Goal: Task Accomplishment & Management: Complete application form

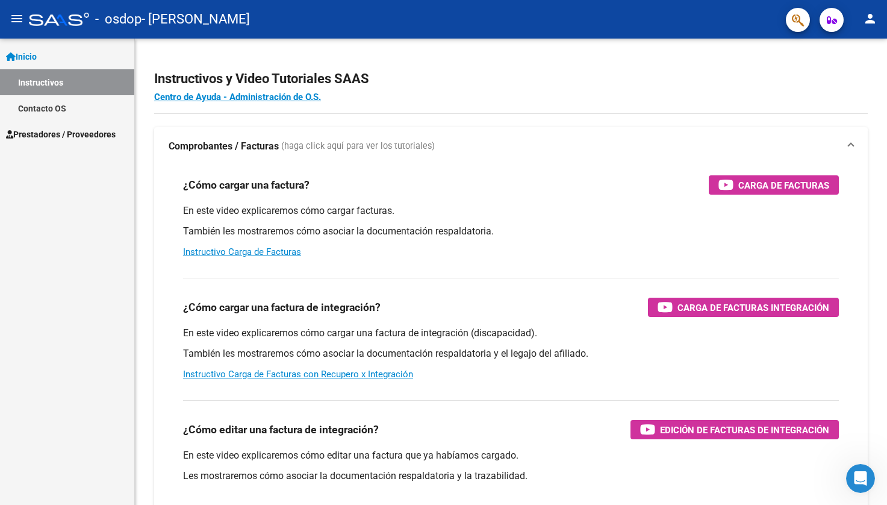
click at [63, 134] on span "Prestadores / Proveedores" at bounding box center [61, 134] width 110 height 13
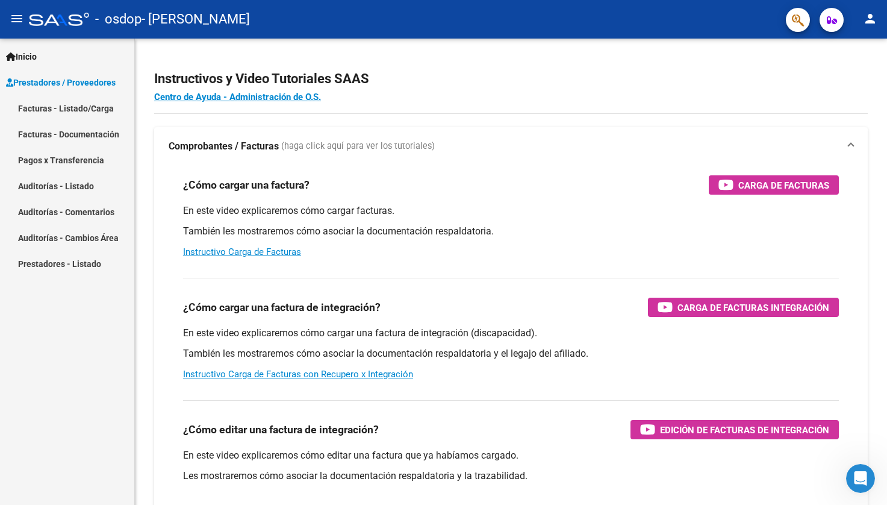
click at [60, 109] on link "Facturas - Listado/Carga" at bounding box center [67, 108] width 134 height 26
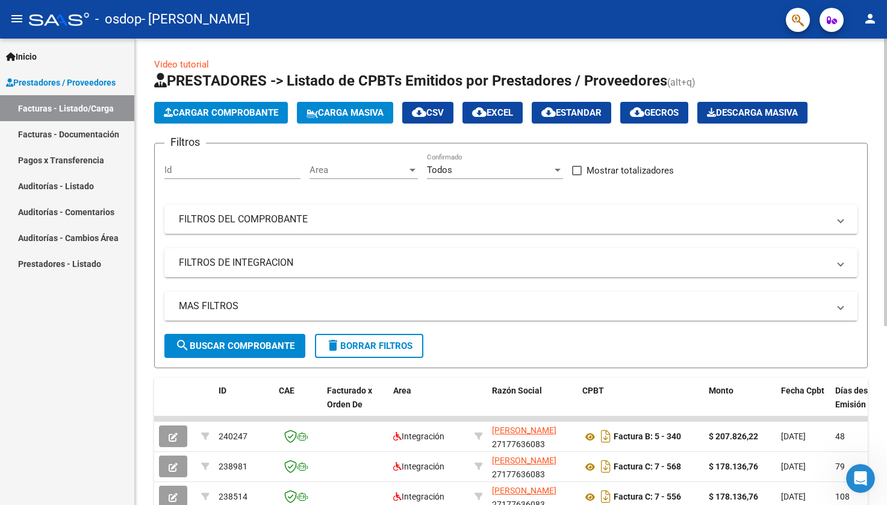
click at [268, 111] on span "Cargar Comprobante" at bounding box center [221, 112] width 114 height 11
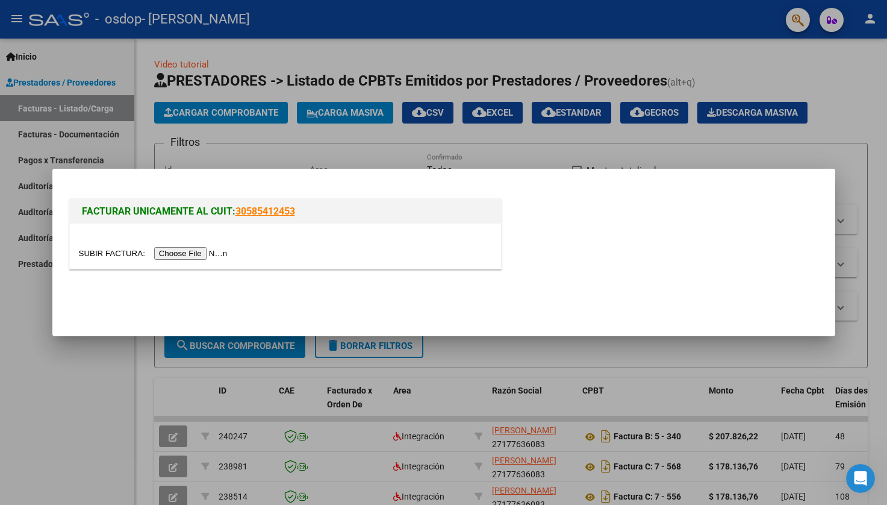
click at [184, 251] on input "file" at bounding box center [155, 253] width 152 height 13
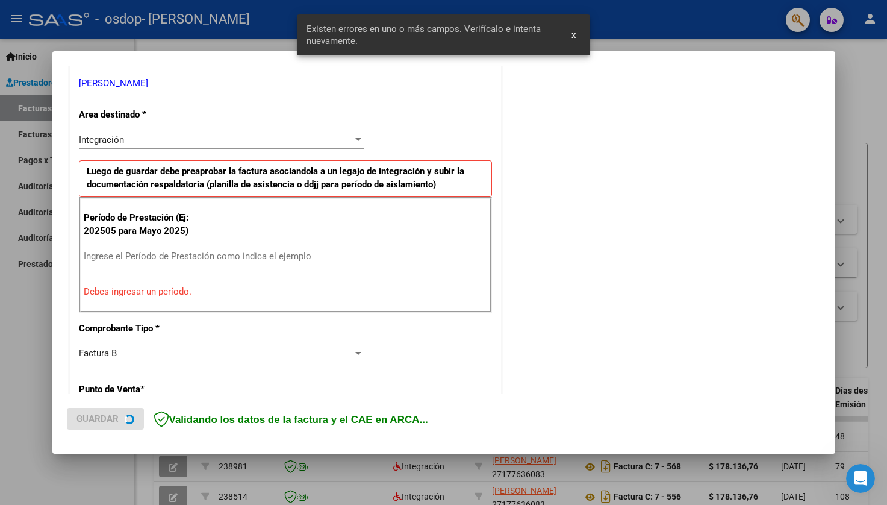
scroll to position [249, 0]
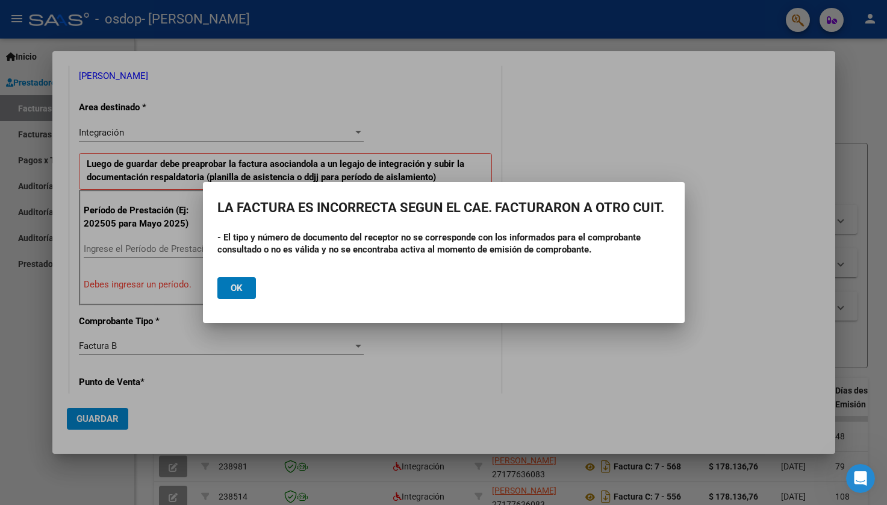
click at [245, 289] on button "Ok" at bounding box center [236, 288] width 39 height 22
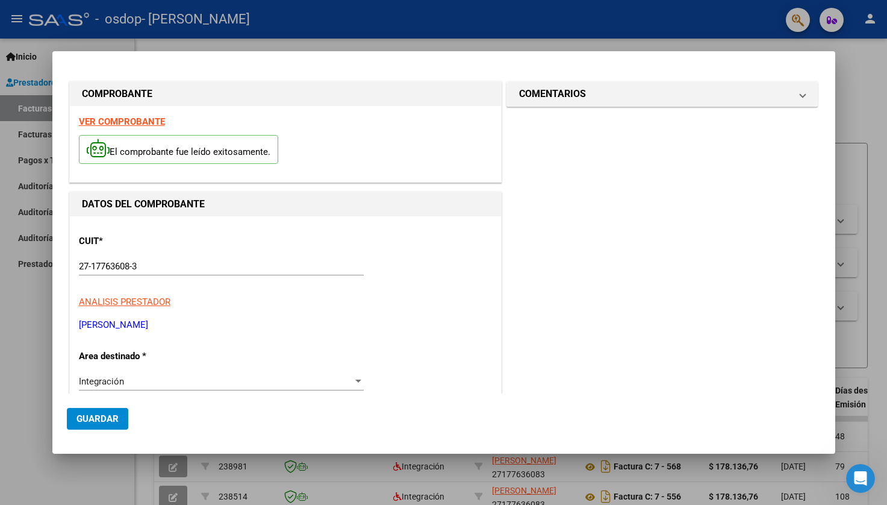
scroll to position [0, 0]
click at [51, 161] on div "COMPROBANTE VER COMPROBANTE El comprobante fue leído exitosamente. DATOS DEL CO…" at bounding box center [443, 252] width 887 height 505
click at [2, 379] on div at bounding box center [443, 252] width 887 height 505
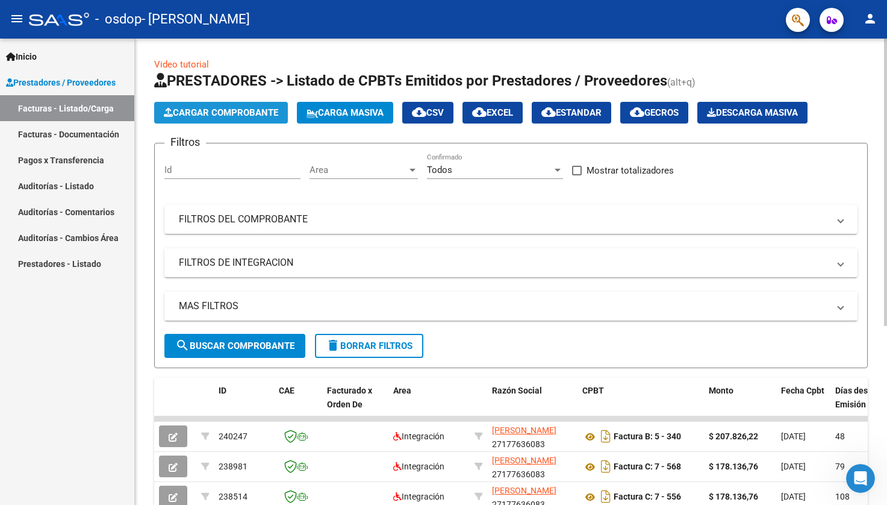
click at [260, 110] on span "Cargar Comprobante" at bounding box center [221, 112] width 114 height 11
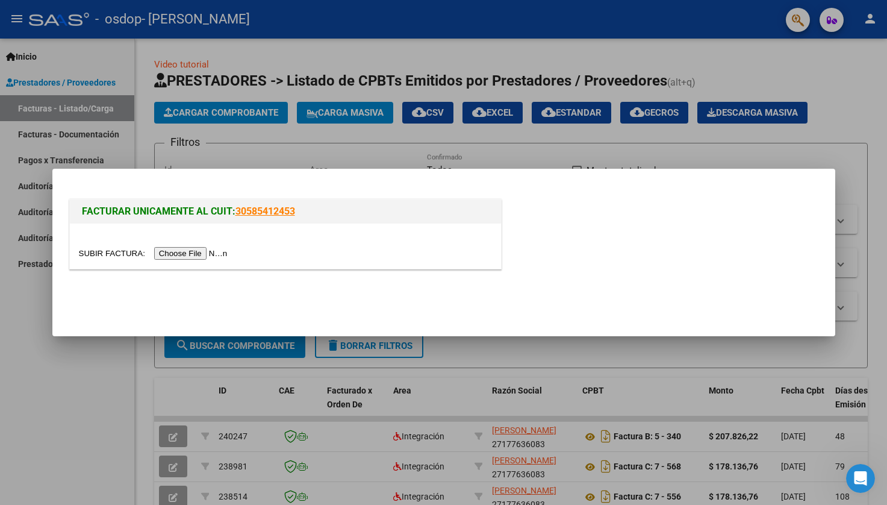
click at [193, 259] on div at bounding box center [285, 253] width 413 height 14
click at [193, 251] on input "file" at bounding box center [155, 253] width 152 height 13
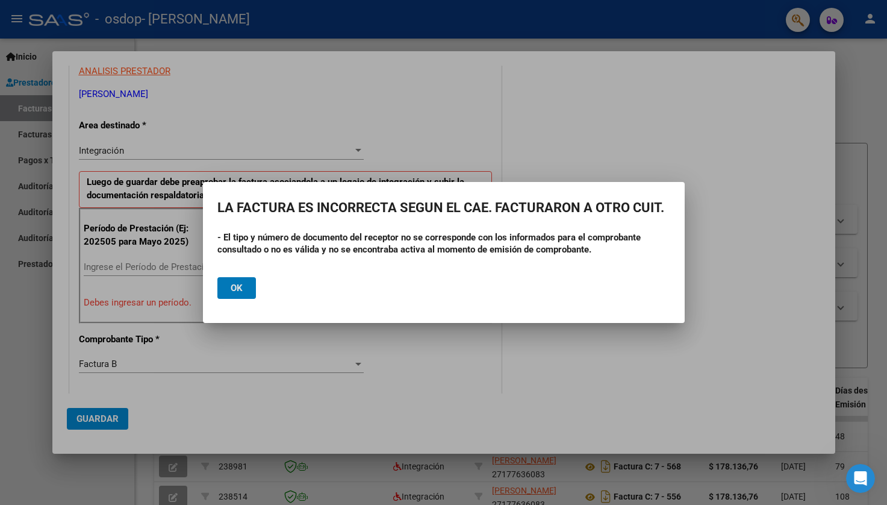
click at [232, 285] on span "Ok" at bounding box center [237, 287] width 12 height 11
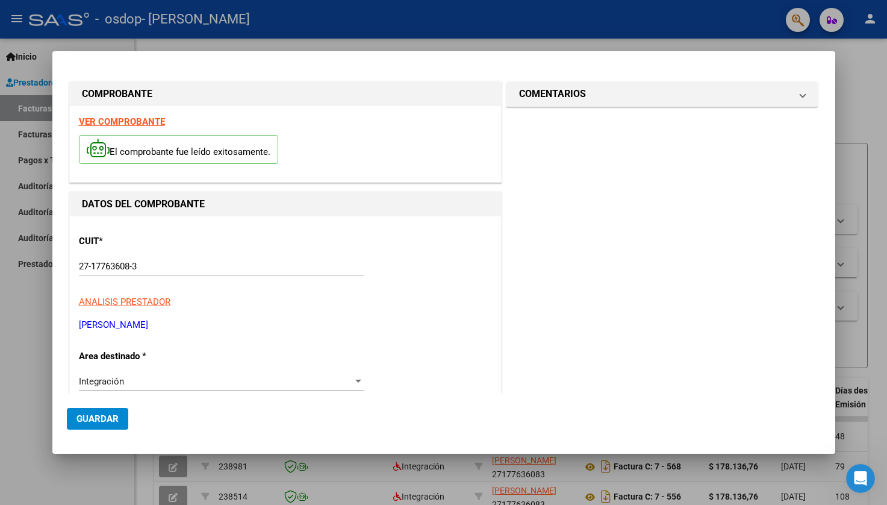
click at [30, 295] on div at bounding box center [443, 252] width 887 height 505
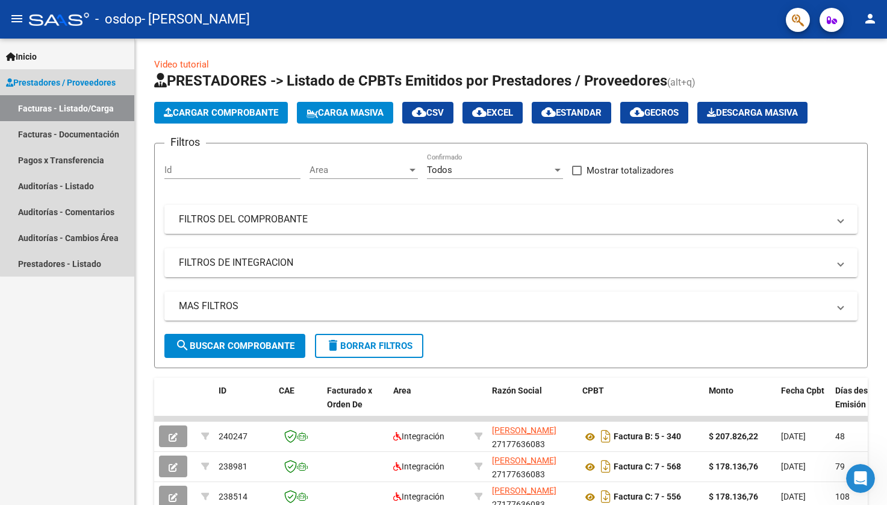
click at [76, 102] on link "Facturas - Listado/Carga" at bounding box center [67, 108] width 134 height 26
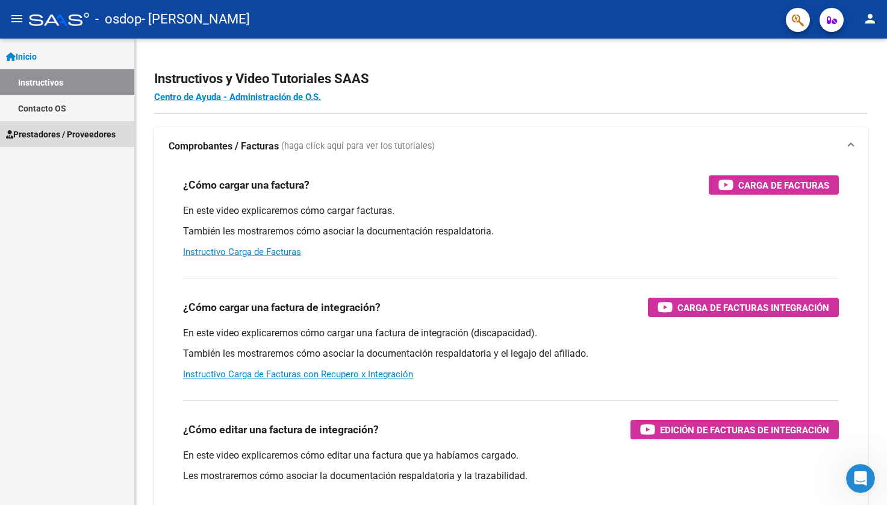
click at [51, 126] on link "Prestadores / Proveedores" at bounding box center [67, 134] width 134 height 26
click at [98, 128] on span "Prestadores / Proveedores" at bounding box center [61, 134] width 110 height 13
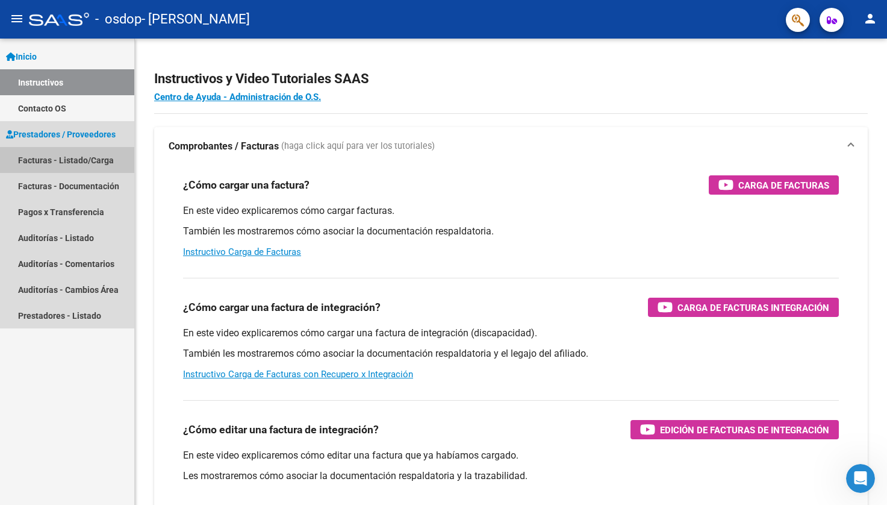
click at [96, 155] on link "Facturas - Listado/Carga" at bounding box center [67, 160] width 134 height 26
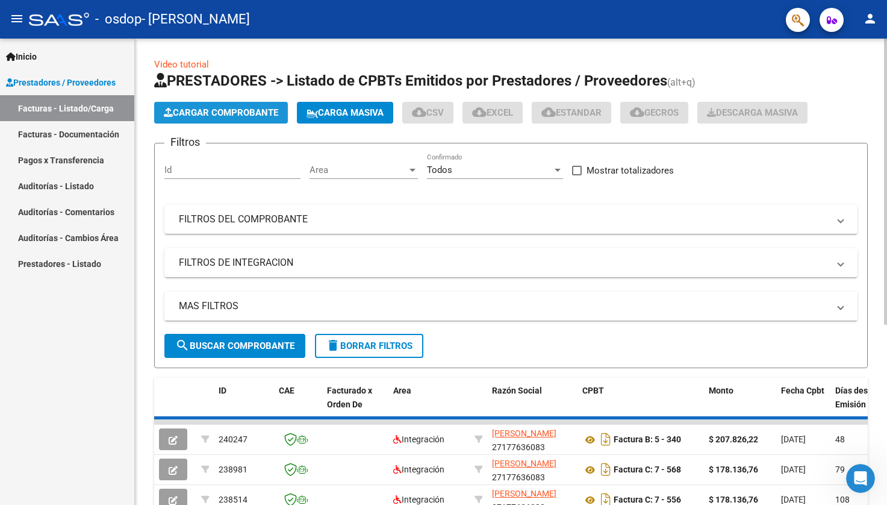
click at [237, 107] on span "Cargar Comprobante" at bounding box center [221, 112] width 114 height 11
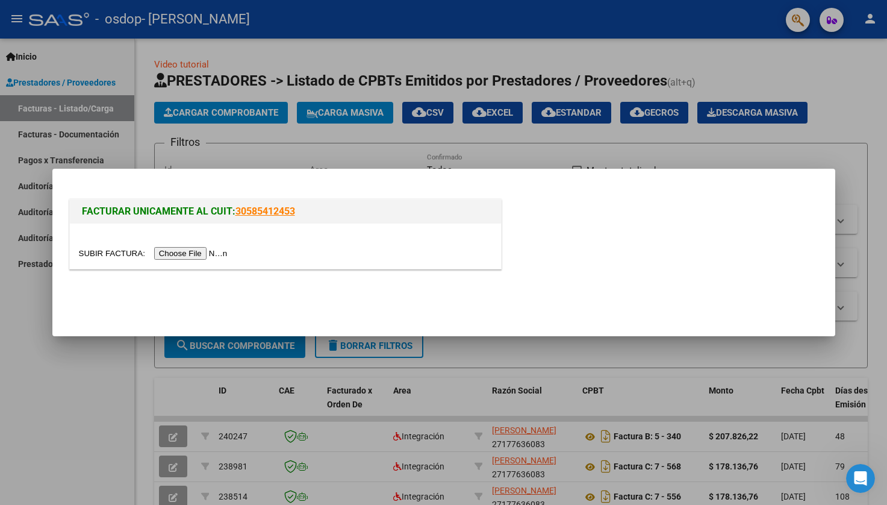
click at [192, 251] on input "file" at bounding box center [155, 253] width 152 height 13
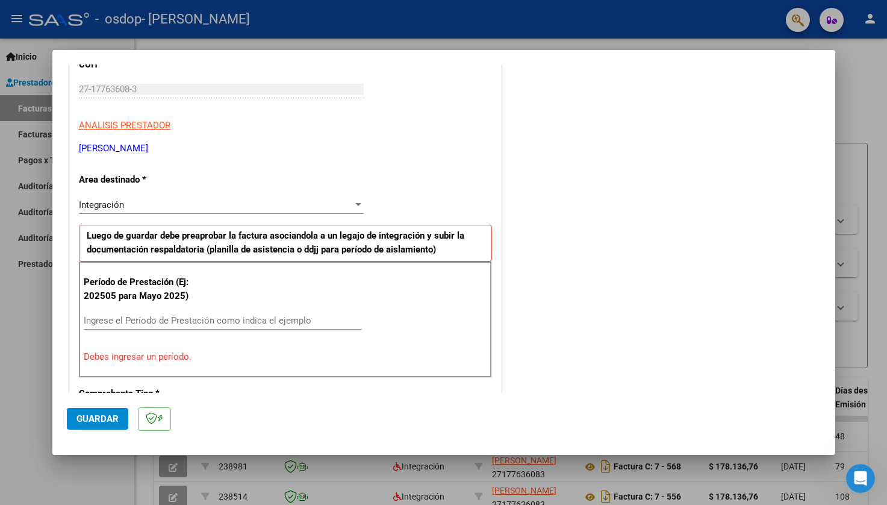
scroll to position [196, 0]
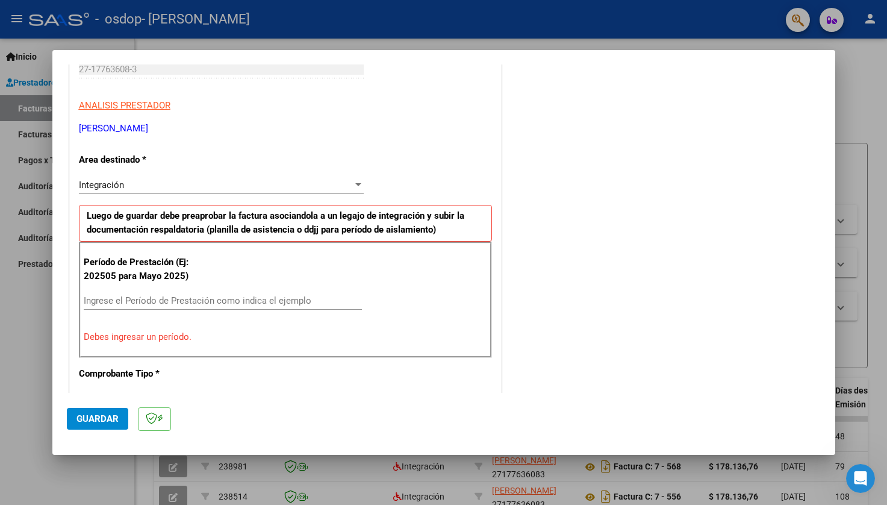
click at [245, 297] on input "Ingrese el Período de Prestación como indica el ejemplo" at bounding box center [223, 300] width 278 height 11
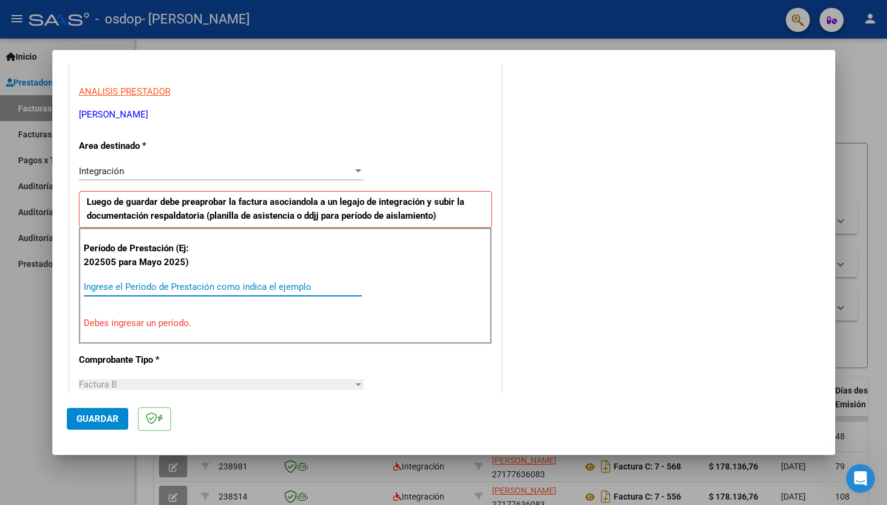
scroll to position [211, 0]
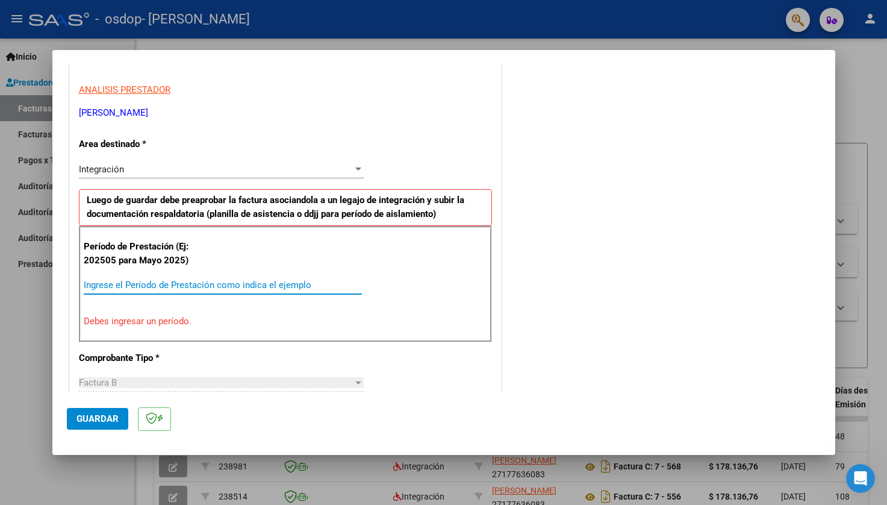
click at [233, 283] on input "Ingrese el Período de Prestación como indica el ejemplo" at bounding box center [223, 284] width 278 height 11
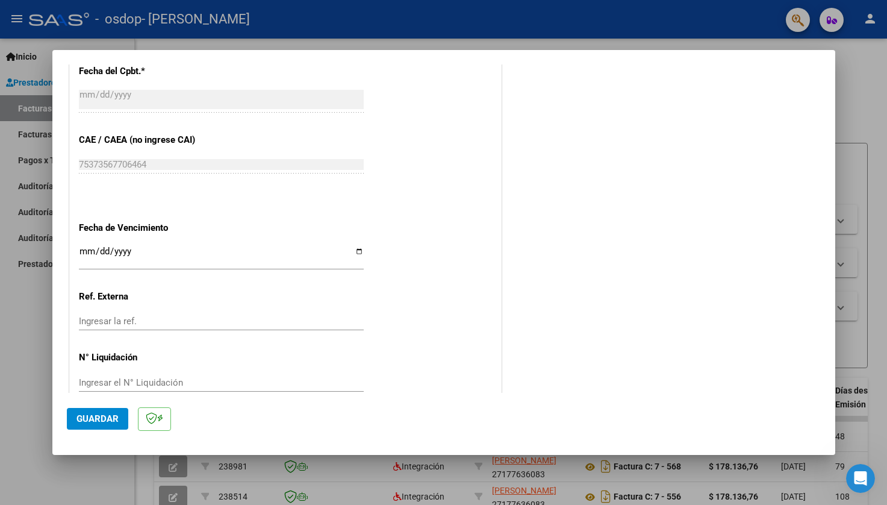
scroll to position [0, 0]
type input "202508"
click at [95, 411] on button "Guardar" at bounding box center [97, 419] width 61 height 22
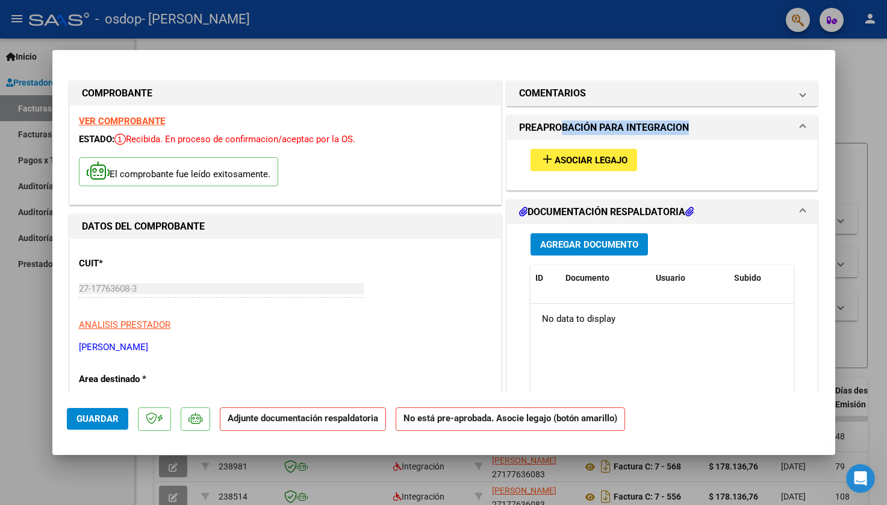
drag, startPoint x: 560, startPoint y: 120, endPoint x: 687, endPoint y: 128, distance: 127.9
click at [687, 131] on h1 "PREAPROBACIÓN PARA INTEGRACION" at bounding box center [604, 127] width 170 height 14
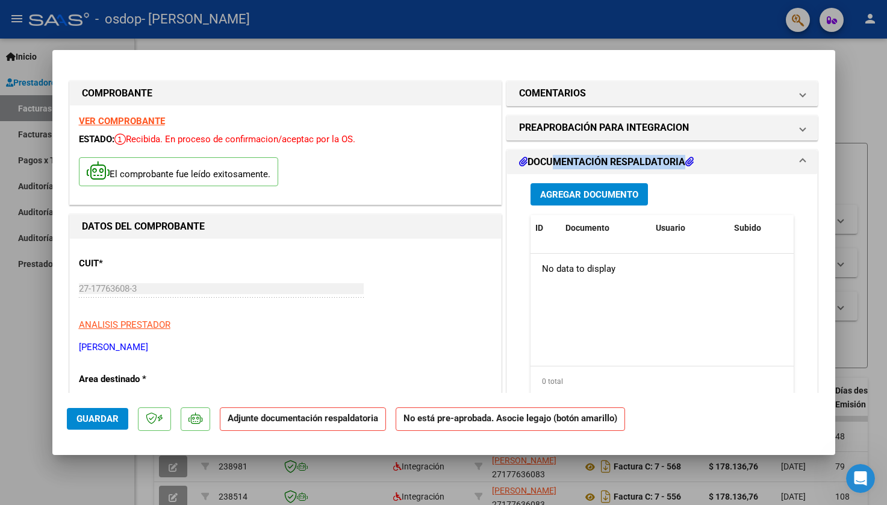
drag, startPoint x: 554, startPoint y: 162, endPoint x: 707, endPoint y: 155, distance: 153.8
click at [707, 163] on mat-panel-title "DOCUMENTACIÓN RESPALDATORIA" at bounding box center [655, 162] width 272 height 14
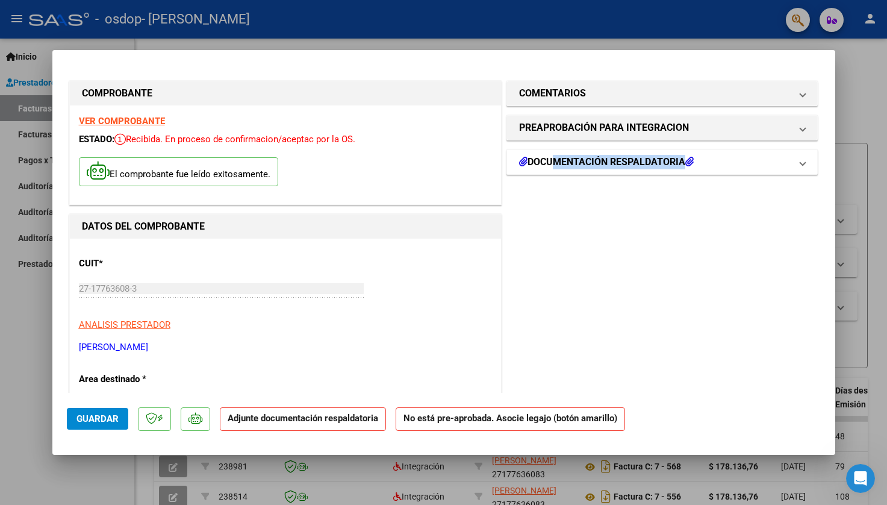
click at [670, 163] on h1 "DOCUMENTACIÓN RESPALDATORIA" at bounding box center [606, 162] width 175 height 14
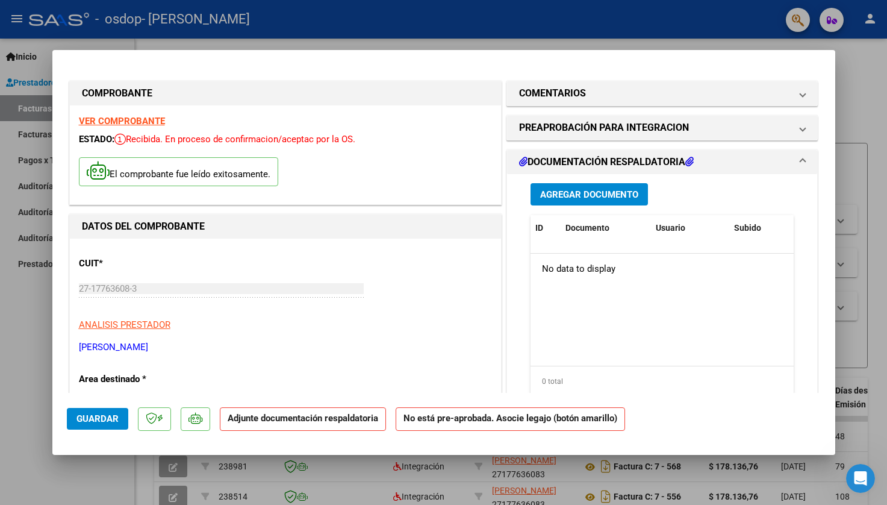
click at [603, 192] on span "Agregar Documento" at bounding box center [589, 194] width 98 height 11
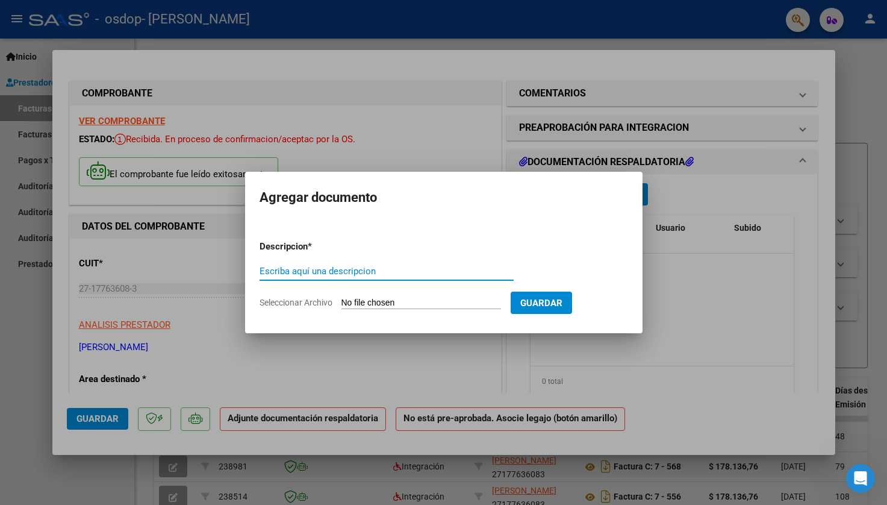
click at [351, 274] on input "Escriba aquí una descripcion" at bounding box center [387, 271] width 254 height 11
click at [418, 298] on input "Seleccionar Archivo" at bounding box center [421, 303] width 160 height 11
type input "C:\fakepath\firmaignaagos.pdf"
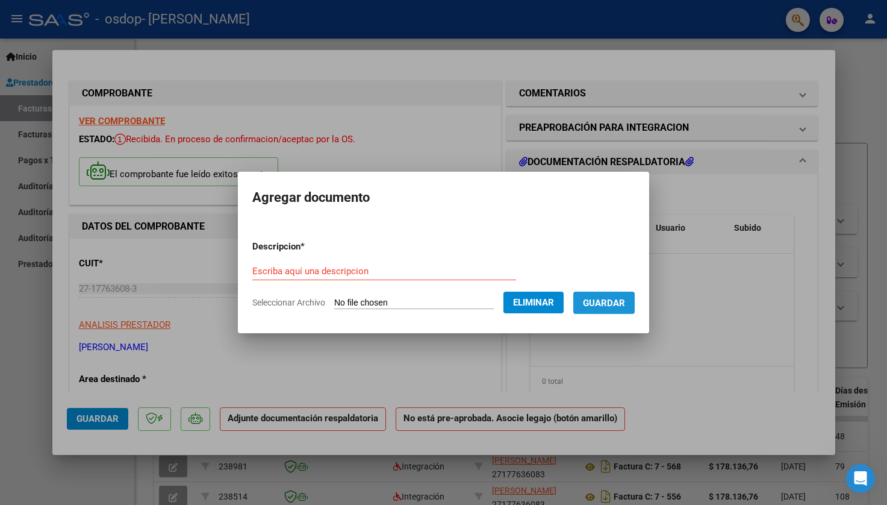
click at [613, 307] on span "Guardar" at bounding box center [604, 303] width 42 height 11
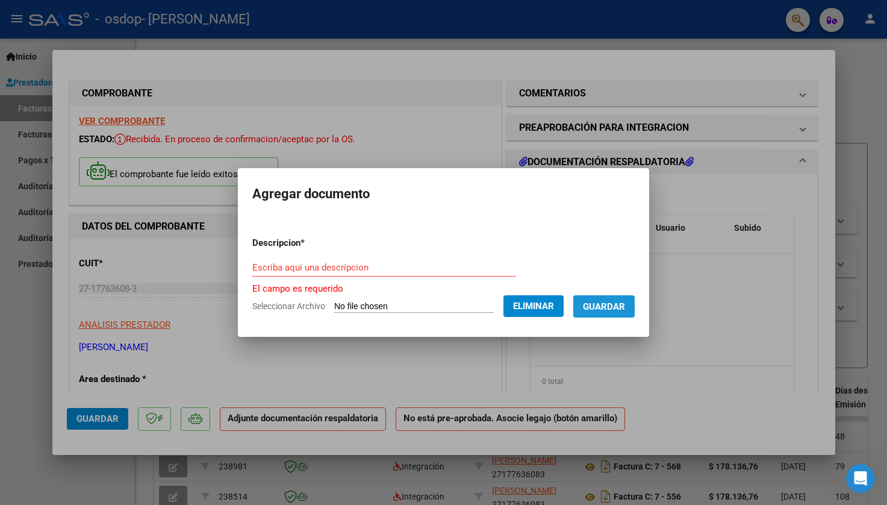
click at [613, 305] on span "Guardar" at bounding box center [604, 306] width 42 height 11
click at [562, 316] on button "Eliminar" at bounding box center [534, 306] width 60 height 22
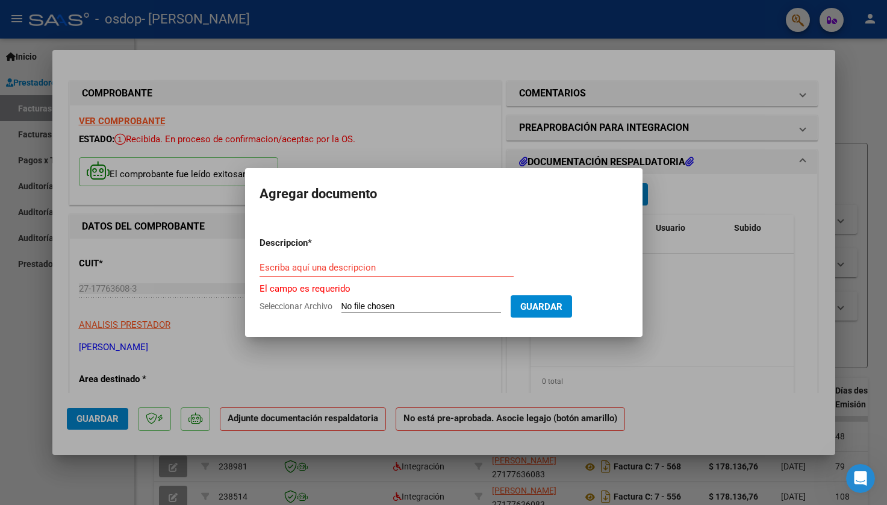
click at [348, 267] on input "Escriba aquí una descripcion" at bounding box center [387, 267] width 254 height 11
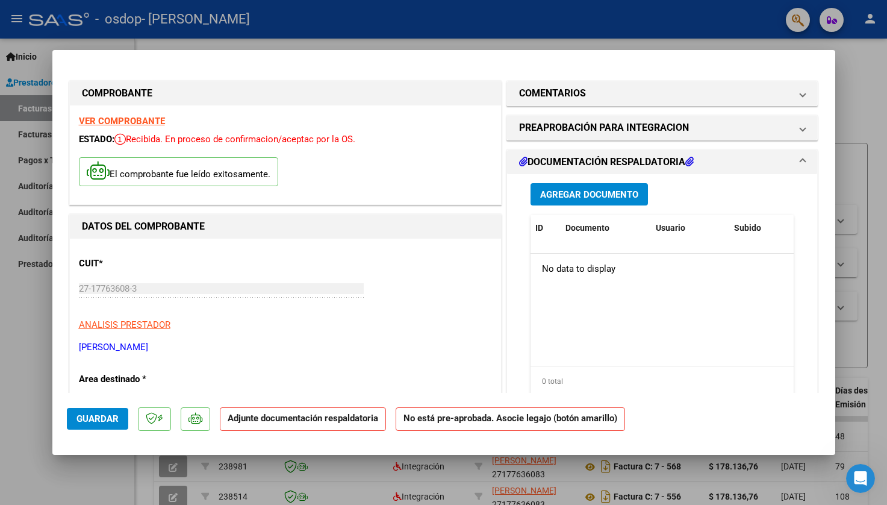
click at [579, 189] on span "Agregar Documento" at bounding box center [589, 194] width 98 height 11
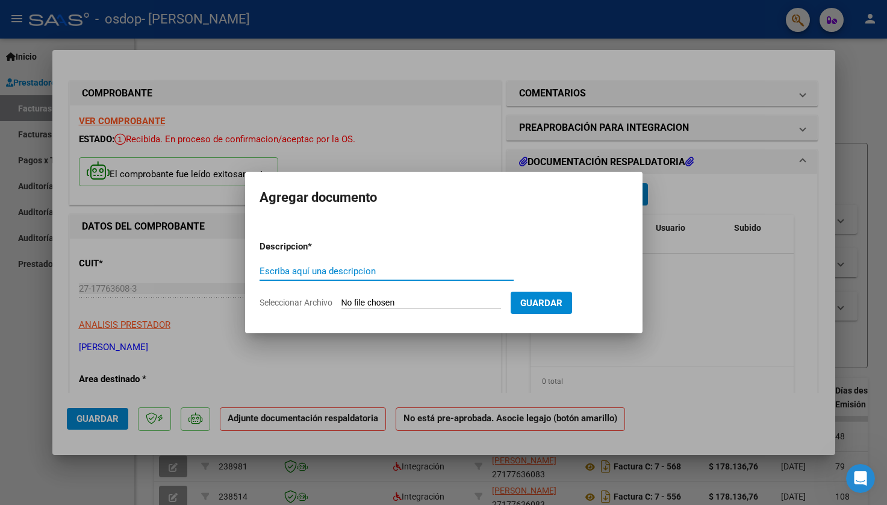
click at [411, 302] on input "Seleccionar Archivo" at bounding box center [421, 303] width 160 height 11
type input "C:\fakepath\firmanachoago.pdf"
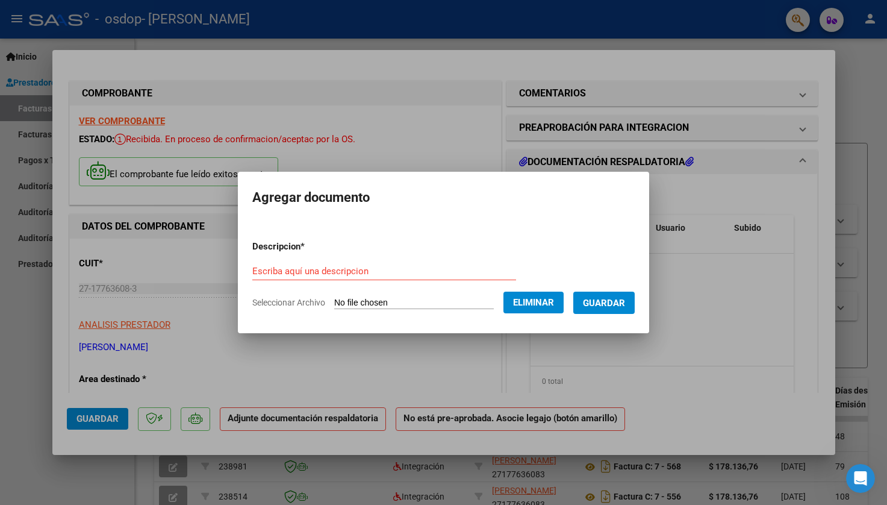
click at [388, 278] on div "Escriba aquí una descripcion" at bounding box center [384, 271] width 264 height 18
type input "firmas"
click at [615, 302] on span "Guardar" at bounding box center [604, 303] width 42 height 11
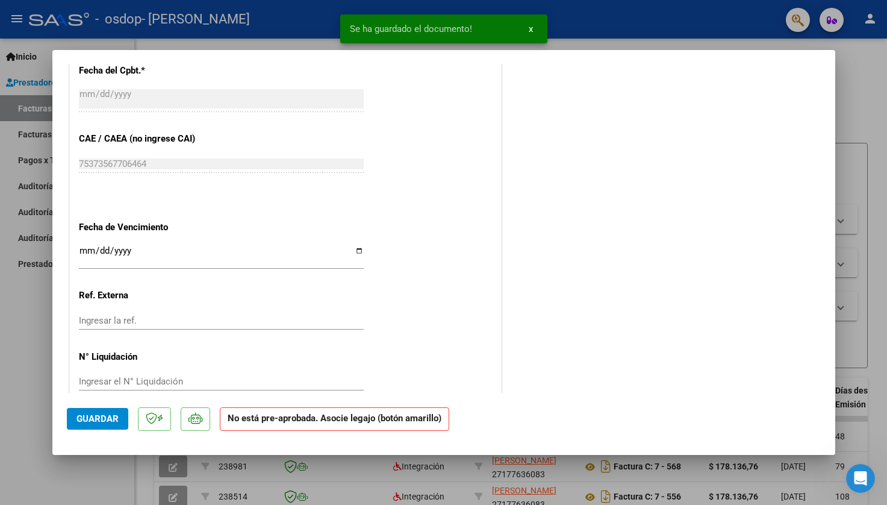
scroll to position [697, 0]
click at [105, 419] on span "Guardar" at bounding box center [97, 418] width 42 height 11
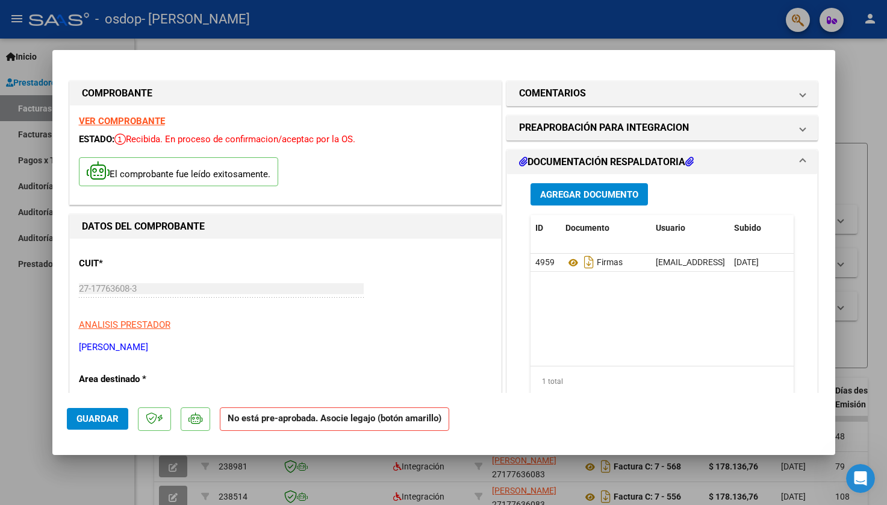
scroll to position [0, 0]
click at [611, 135] on mat-expansion-panel-header "PREAPROBACIÓN PARA INTEGRACION" at bounding box center [662, 128] width 311 height 24
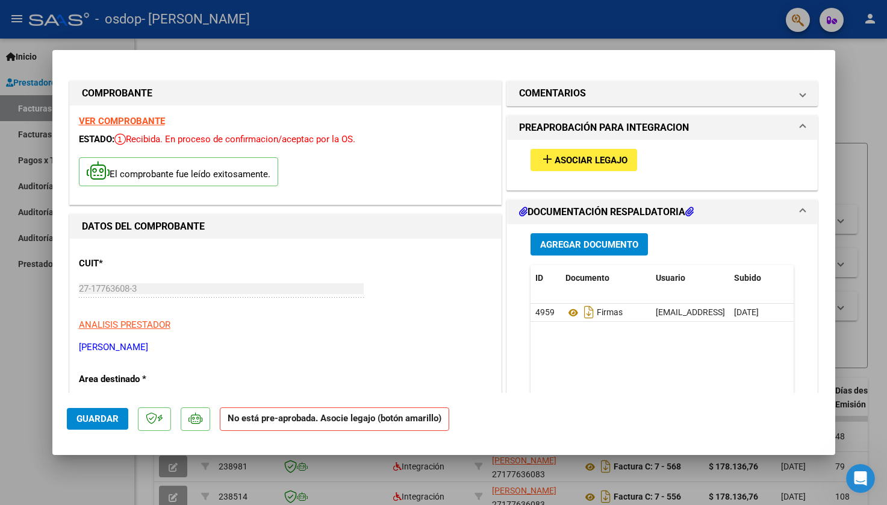
click at [594, 165] on span "Asociar Legajo" at bounding box center [591, 160] width 73 height 11
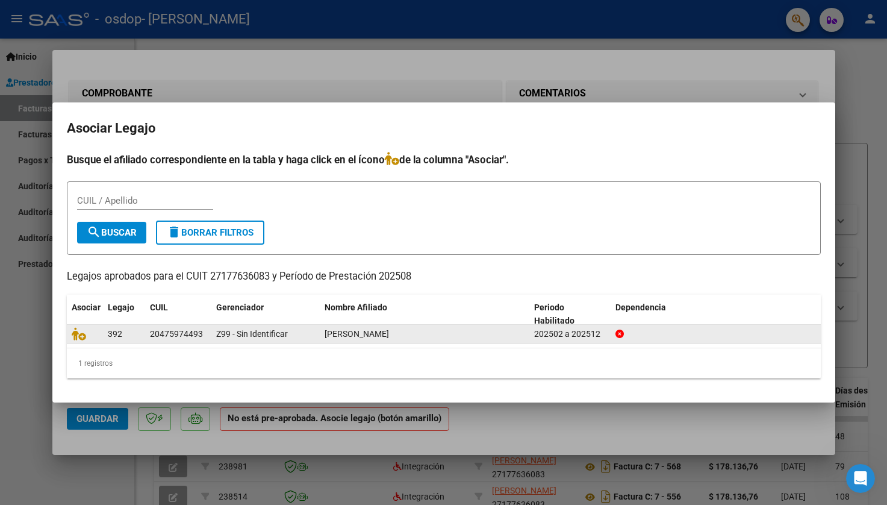
click at [308, 334] on div "Z99 - Sin Identificar" at bounding box center [265, 334] width 99 height 14
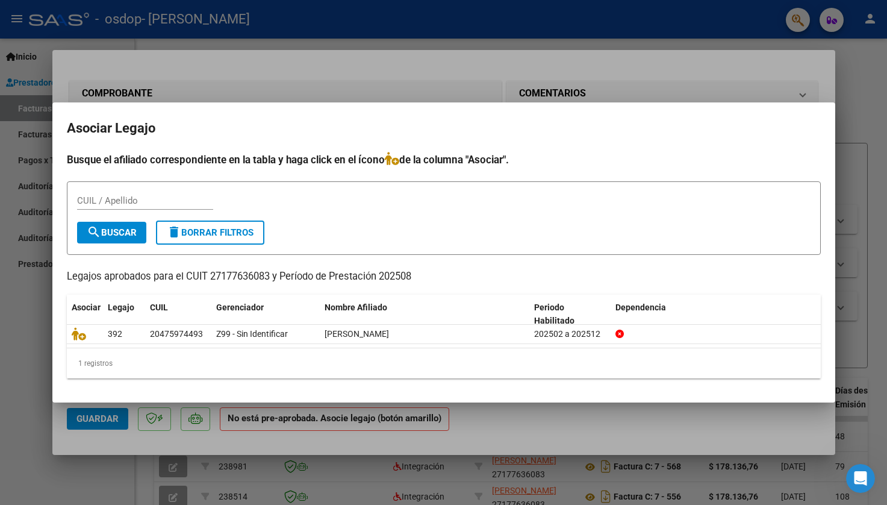
click at [285, 344] on datatable-selection "392 20475974493 Z99 - Sin Identificar [PERSON_NAME] 202502 a 202512" at bounding box center [444, 340] width 754 height 11
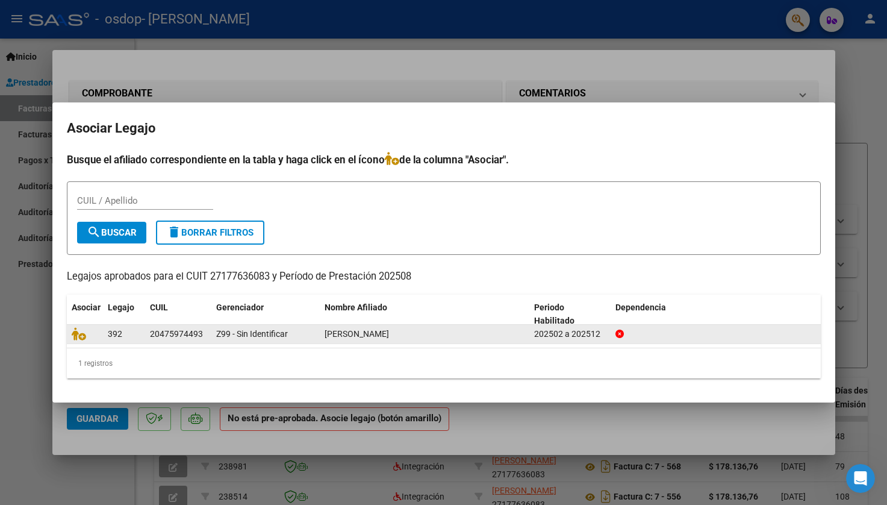
click at [285, 340] on div "Z99 - Sin Identificar" at bounding box center [265, 334] width 99 height 14
click at [140, 332] on datatable-body-cell "392" at bounding box center [124, 334] width 42 height 19
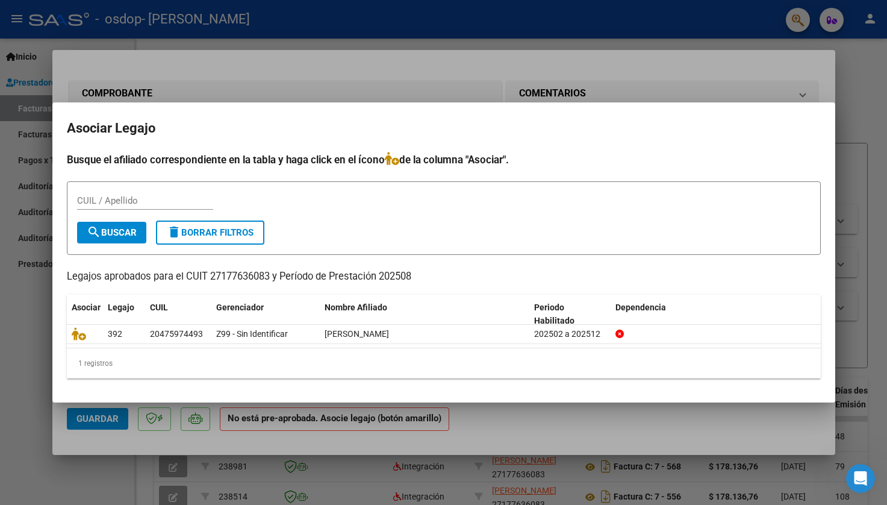
click at [117, 353] on div "1 registros" at bounding box center [444, 363] width 754 height 30
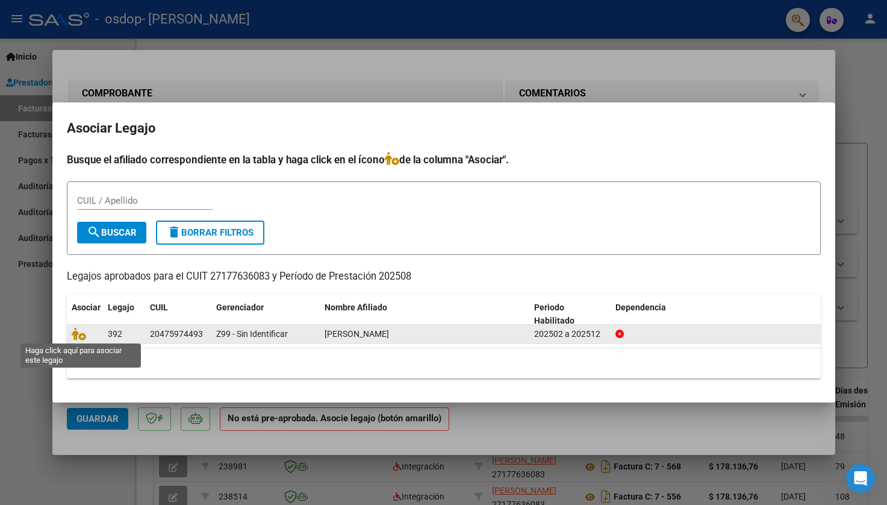
click at [89, 332] on span at bounding box center [81, 334] width 18 height 10
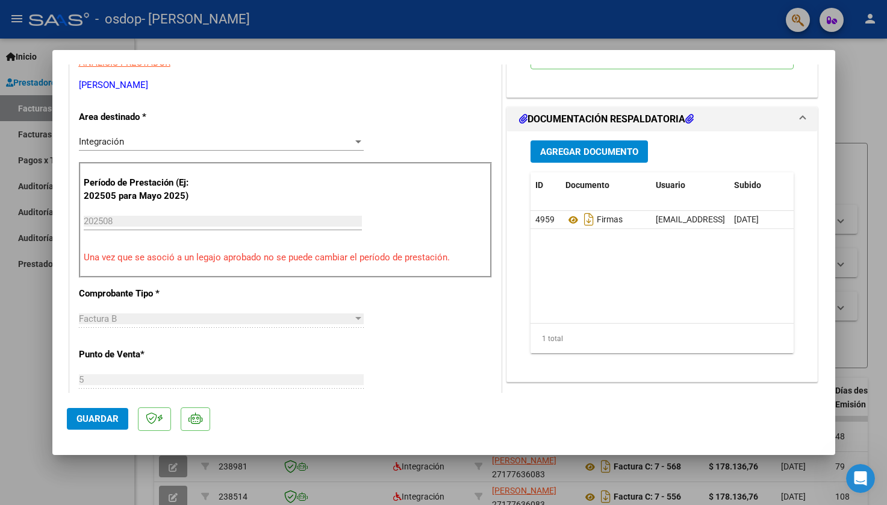
scroll to position [258, 0]
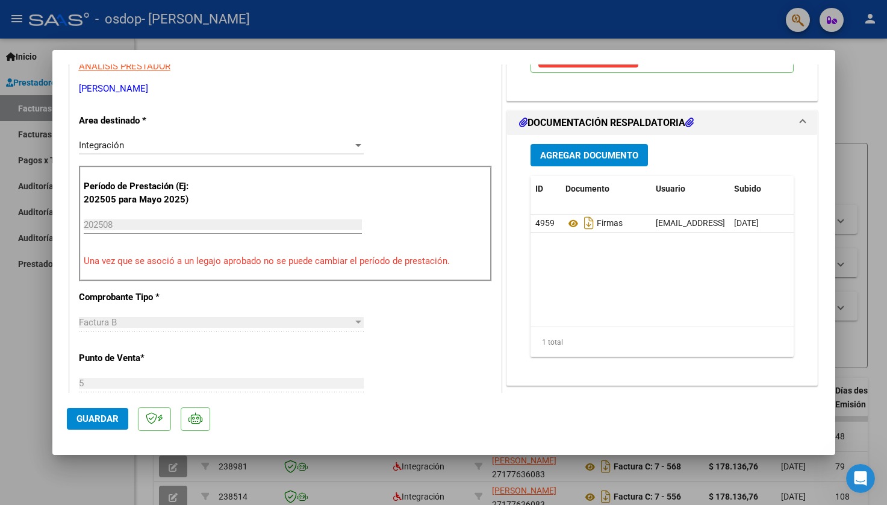
click at [244, 263] on p "Una vez que se asoció a un legajo aprobado no se puede cambiar el período de pr…" at bounding box center [286, 261] width 404 height 14
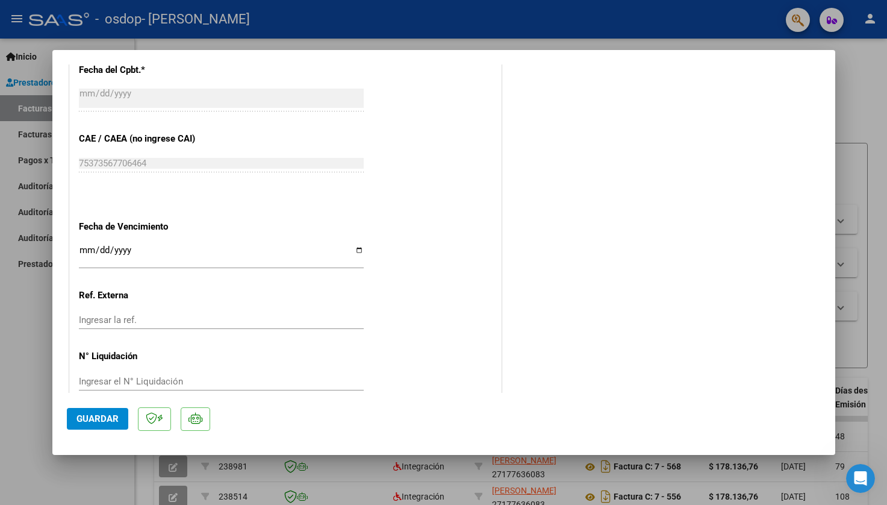
scroll to position [728, 0]
click at [109, 417] on span "Guardar" at bounding box center [97, 418] width 42 height 11
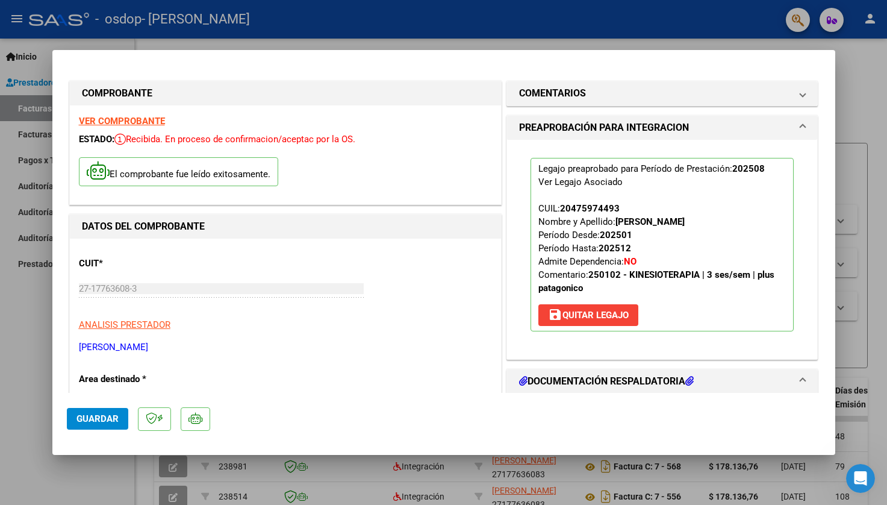
scroll to position [0, 0]
click at [64, 326] on mat-dialog-content "COMPROBANTE VER COMPROBANTE ESTADO: Recibida. En proceso de confirmacion/acepta…" at bounding box center [443, 228] width 783 height 328
click at [37, 318] on div at bounding box center [443, 252] width 887 height 505
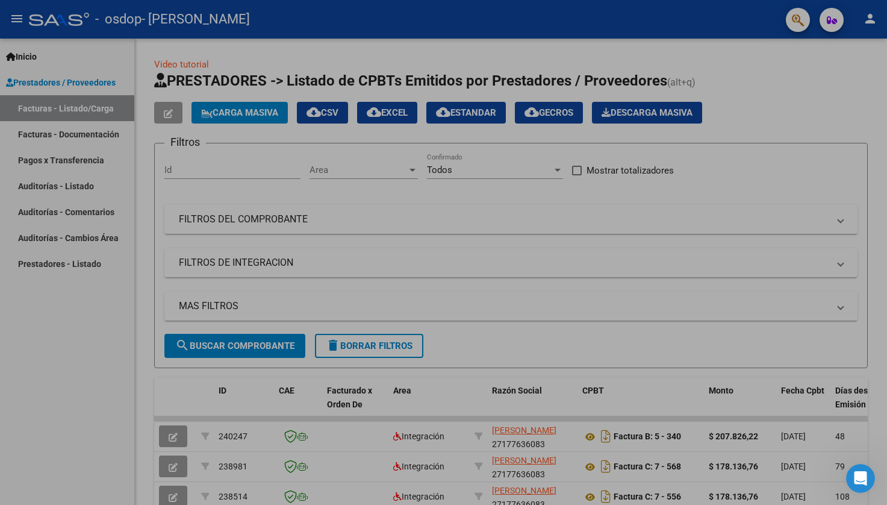
type input "$ 0,00"
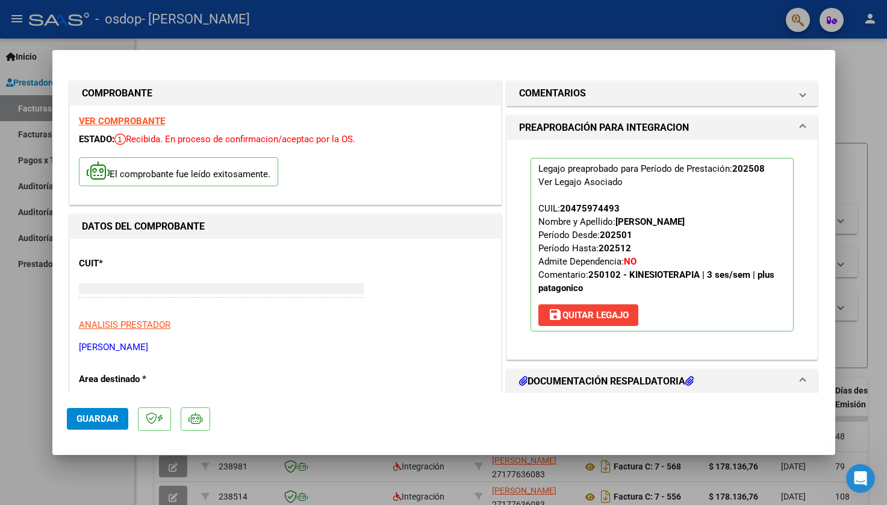
click at [37, 318] on div "Inicio Instructivos Contacto OS Prestadores / Proveedores Facturas - Listado/Ca…" at bounding box center [67, 272] width 134 height 466
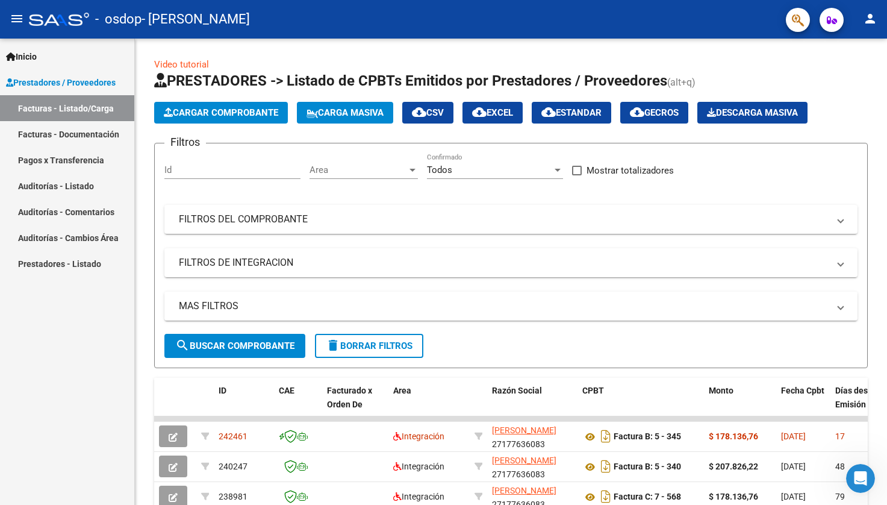
click at [134, 310] on mat-sidenav "Inicio Instructivos Contacto OS Prestadores / Proveedores Facturas - Listado/Ca…" at bounding box center [67, 272] width 135 height 466
click at [466, 360] on form "Filtros Id Area Area Todos Confirmado Mostrar totalizadores FILTROS DEL COMPROB…" at bounding box center [511, 255] width 714 height 225
click at [531, 80] on span "PRESTADORES -> Listado de CPBTs Emitidos por Prestadores / Proveedores" at bounding box center [410, 80] width 513 height 17
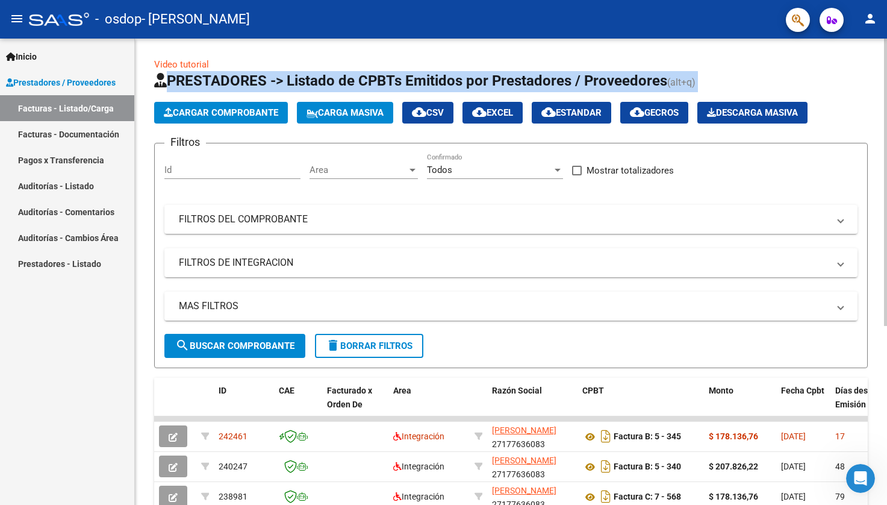
click at [531, 80] on span "PRESTADORES -> Listado de CPBTs Emitidos por Prestadores / Proveedores" at bounding box center [410, 80] width 513 height 17
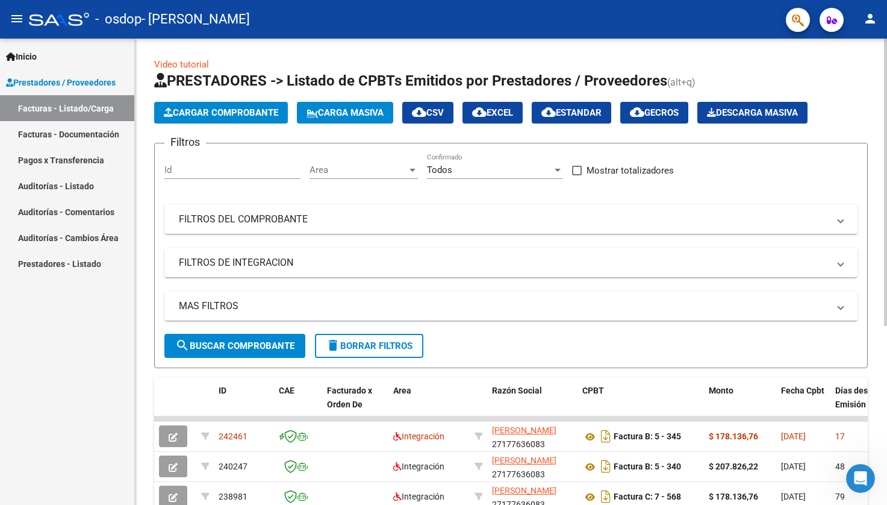
click at [531, 80] on span "PRESTADORES -> Listado de CPBTs Emitidos por Prestadores / Proveedores" at bounding box center [410, 80] width 513 height 17
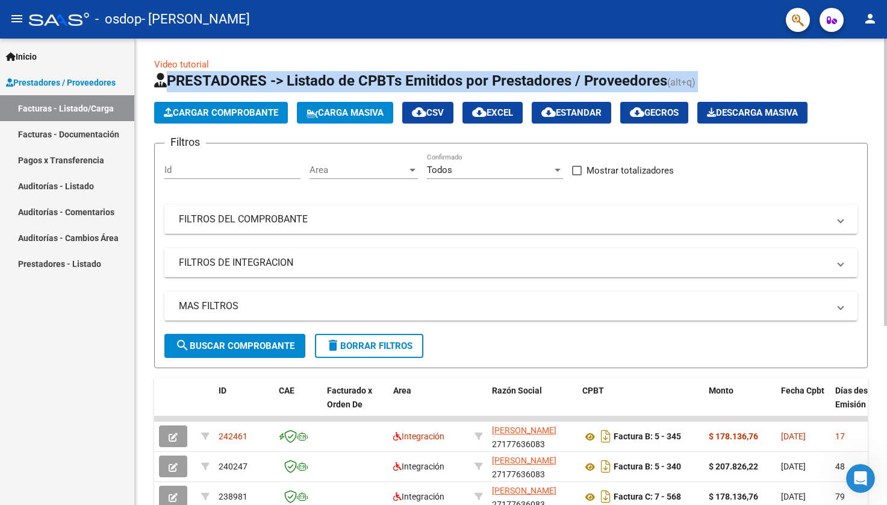
click at [531, 80] on span "PRESTADORES -> Listado de CPBTs Emitidos por Prestadores / Proveedores" at bounding box center [410, 80] width 513 height 17
